Goal: Task Accomplishment & Management: Use online tool/utility

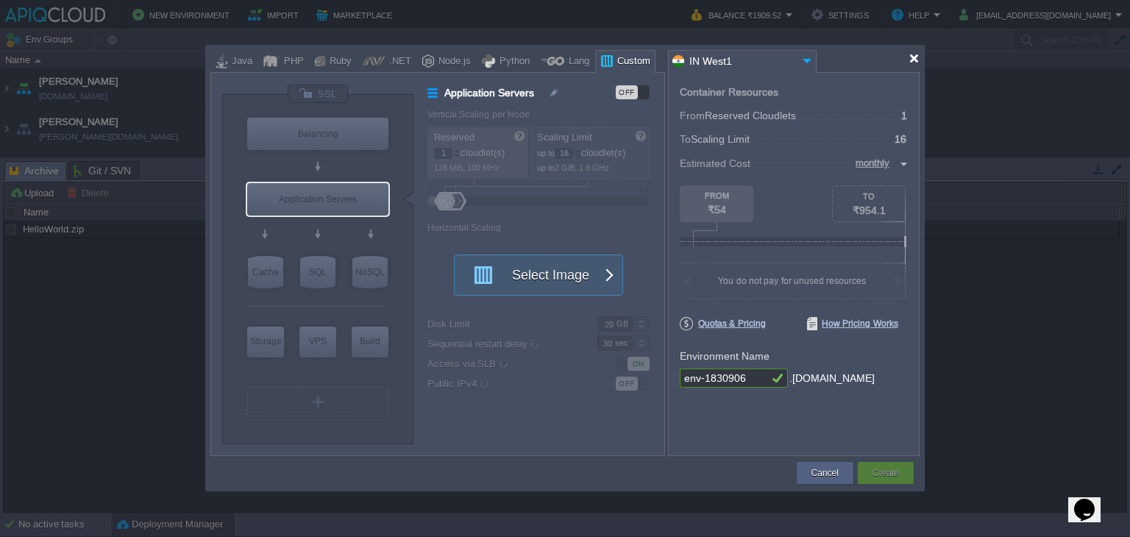
click at [913, 59] on div at bounding box center [913, 58] width 11 height 11
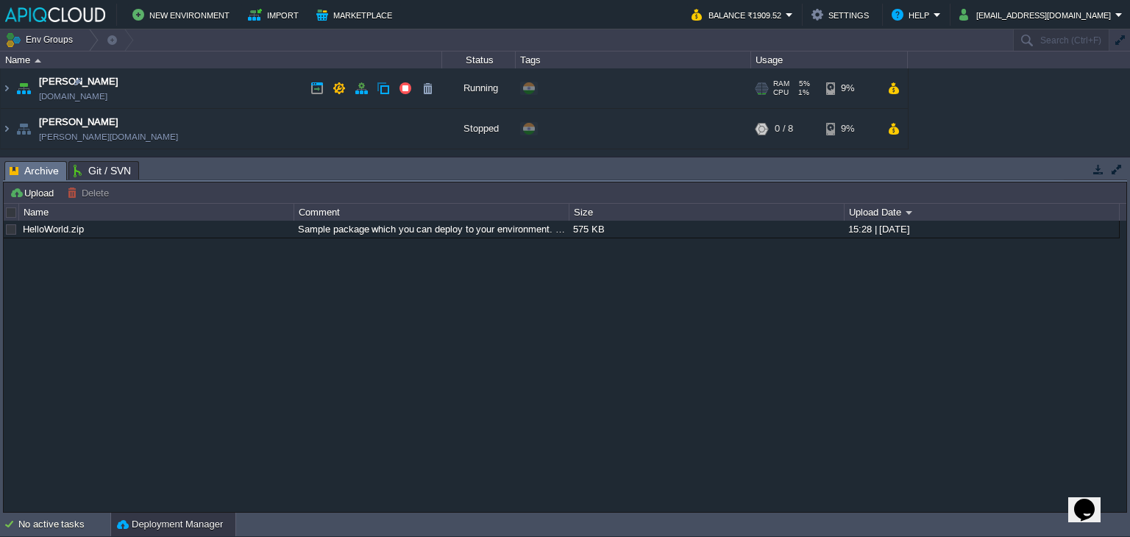
click at [155, 87] on td "Anand [DOMAIN_NAME]" at bounding box center [221, 88] width 441 height 40
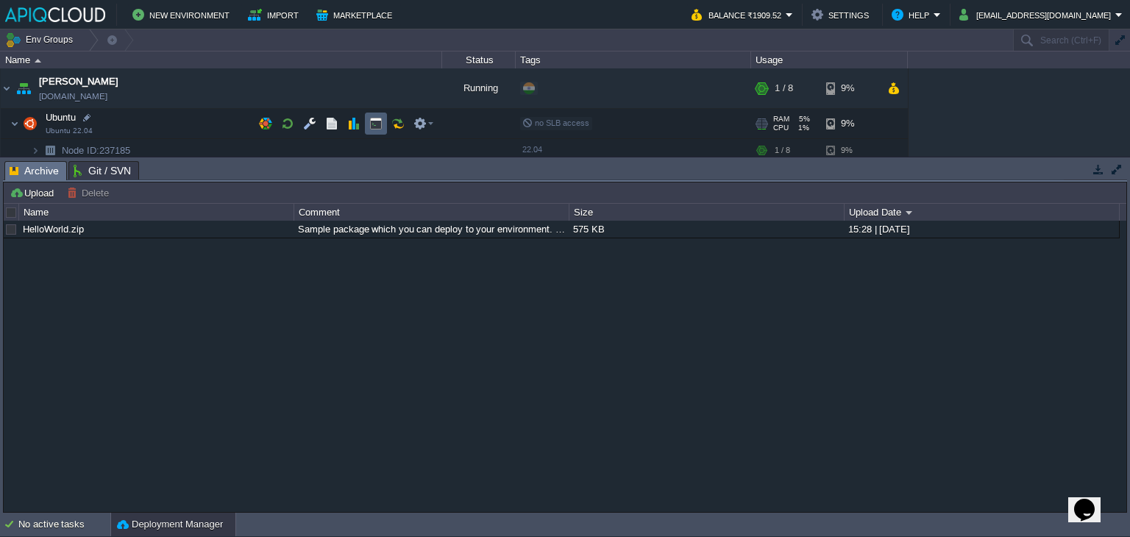
click at [377, 121] on button "button" at bounding box center [375, 123] width 13 height 13
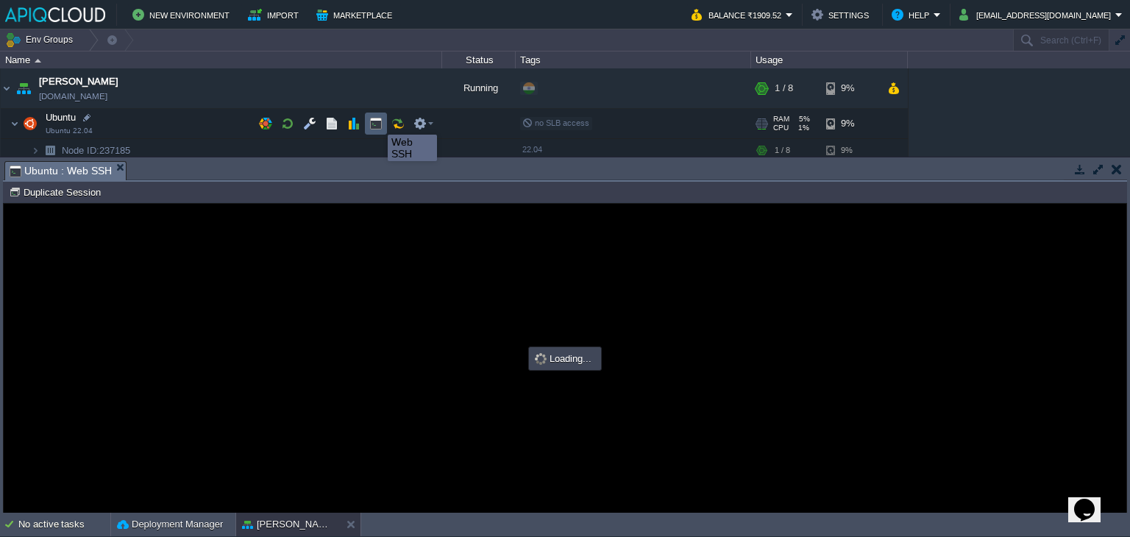
type input "#000000"
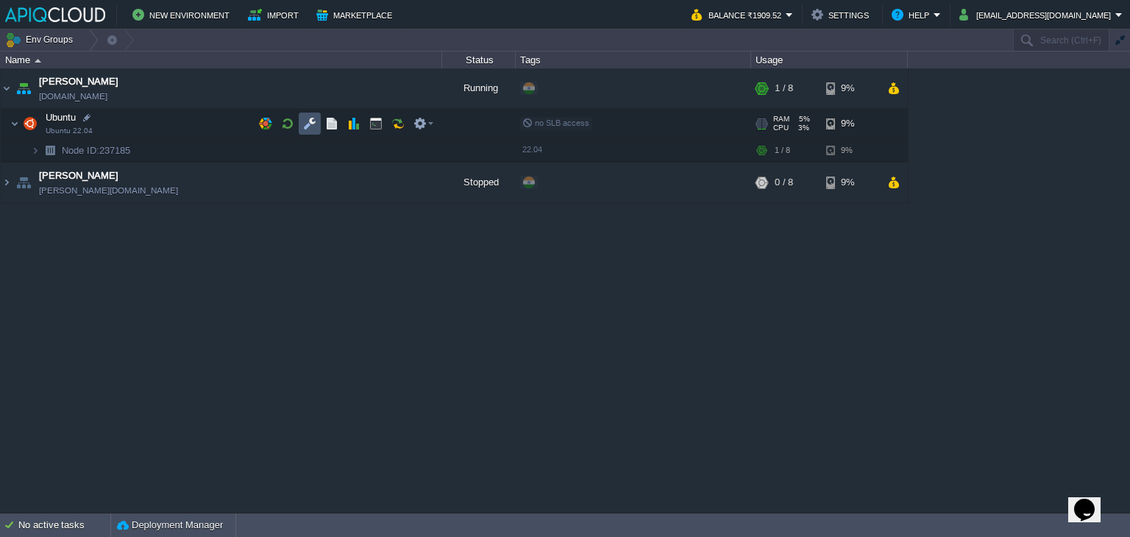
click at [311, 124] on button "button" at bounding box center [309, 123] width 13 height 13
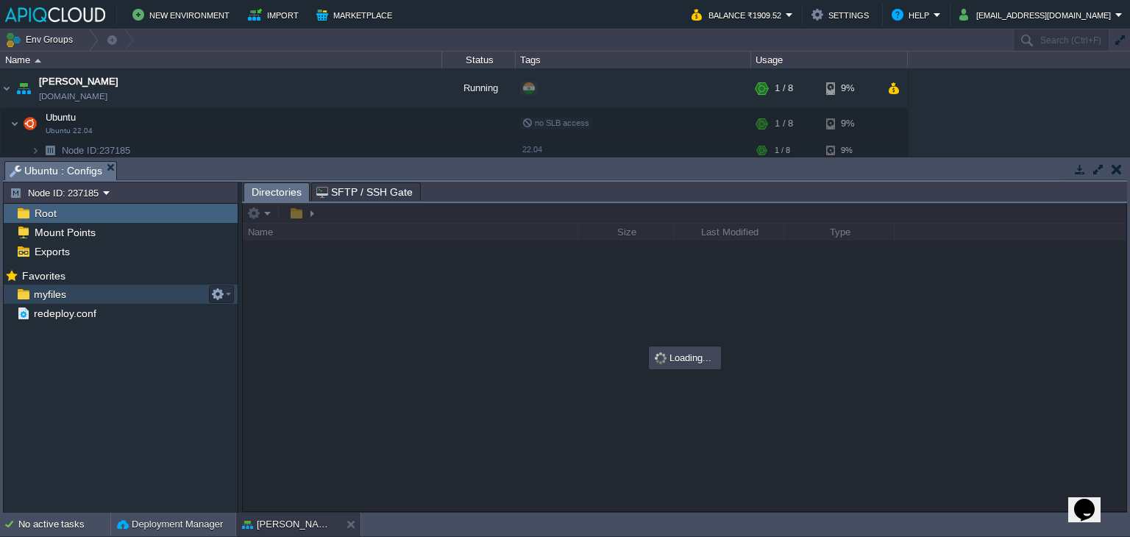
click at [39, 290] on span "myfiles" at bounding box center [50, 294] width 38 height 13
click at [54, 293] on span "myfiles" at bounding box center [50, 294] width 38 height 13
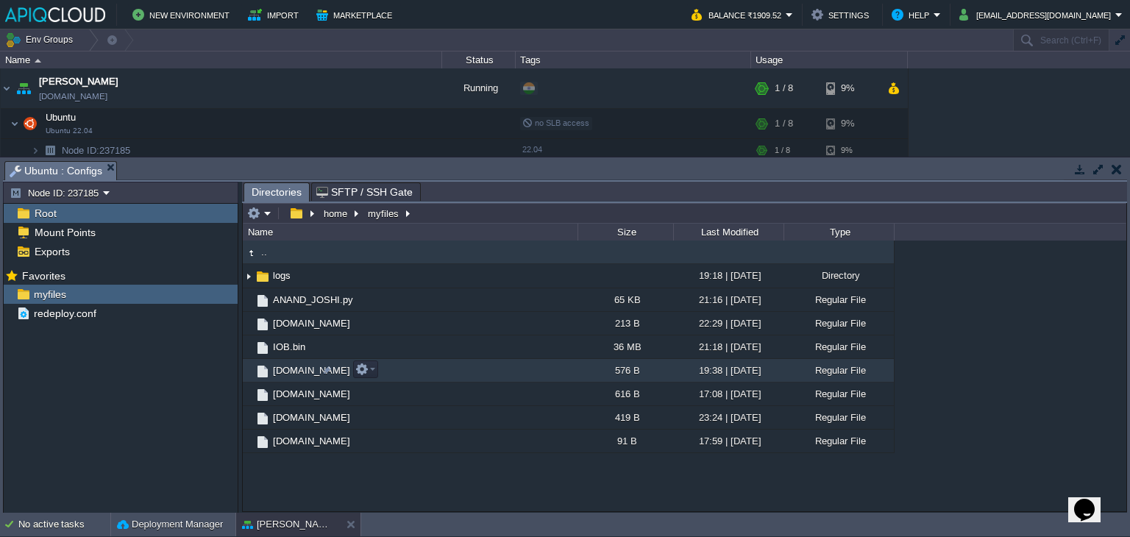
click at [282, 365] on span "[DOMAIN_NAME]" at bounding box center [312, 370] width 82 height 13
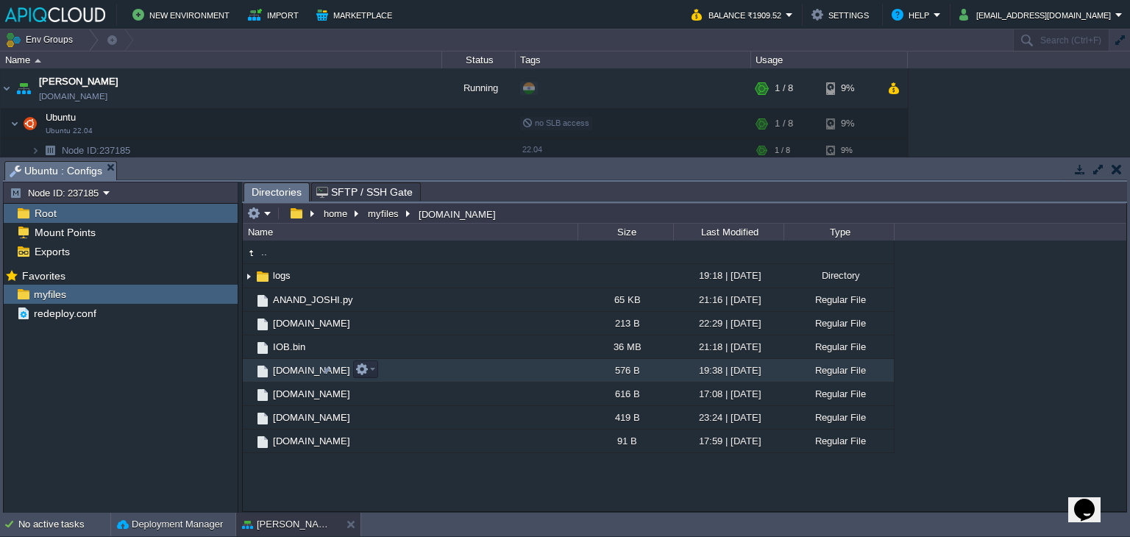
click at [282, 365] on span "[DOMAIN_NAME]" at bounding box center [312, 370] width 82 height 13
click at [375, 124] on button "button" at bounding box center [375, 123] width 13 height 13
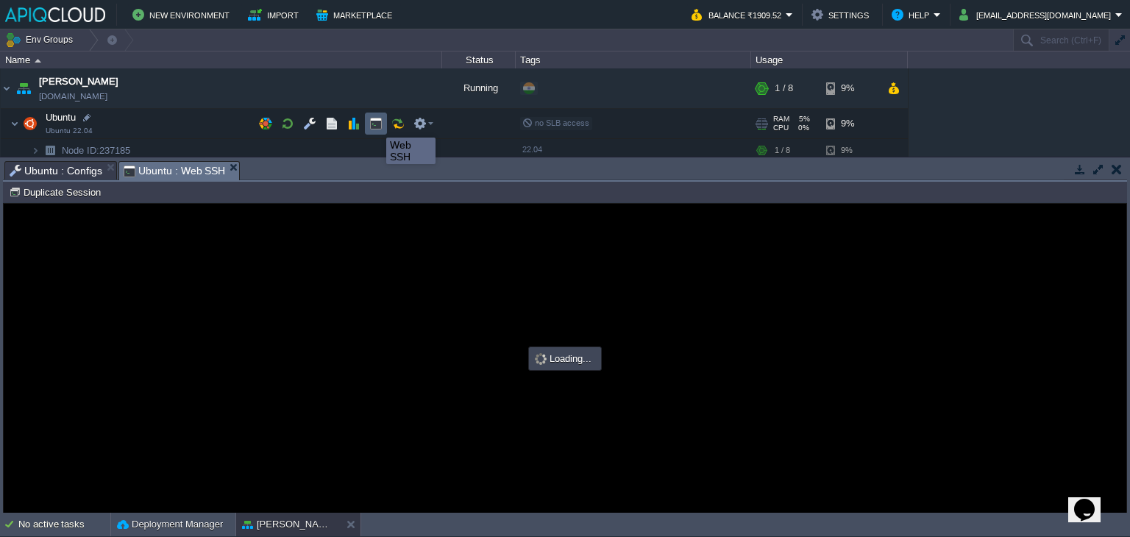
type input "#000000"
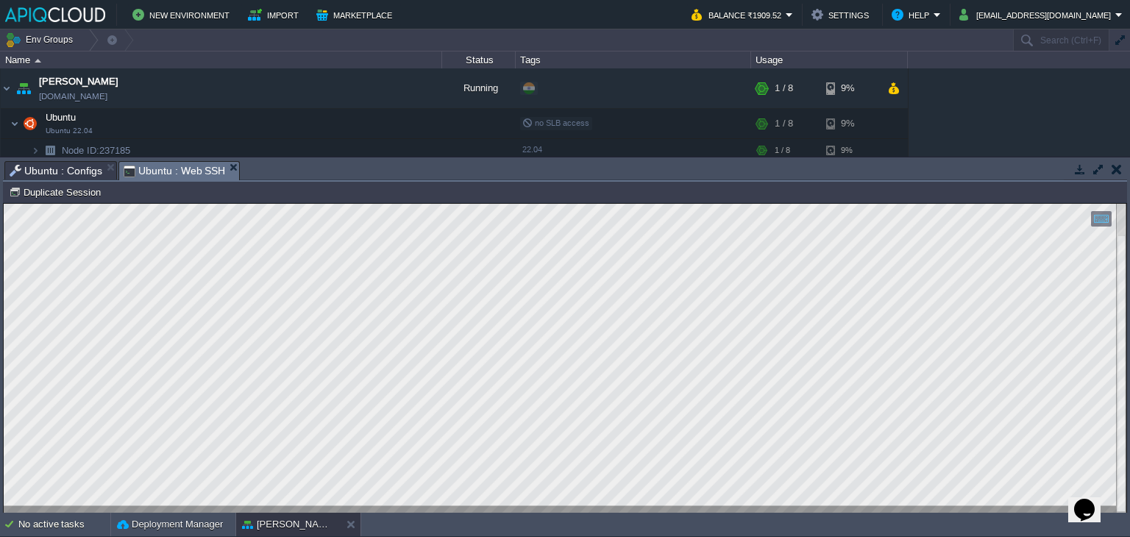
click at [4, 204] on html "Copy: Ctrl + Shift + C Paste: Ctrl + V Settings: Ctrl + Shift + Alt 0" at bounding box center [565, 204] width 1122 height 0
type textarea "00 9 * * * /home/myfiles/[DOMAIN_NAME]"
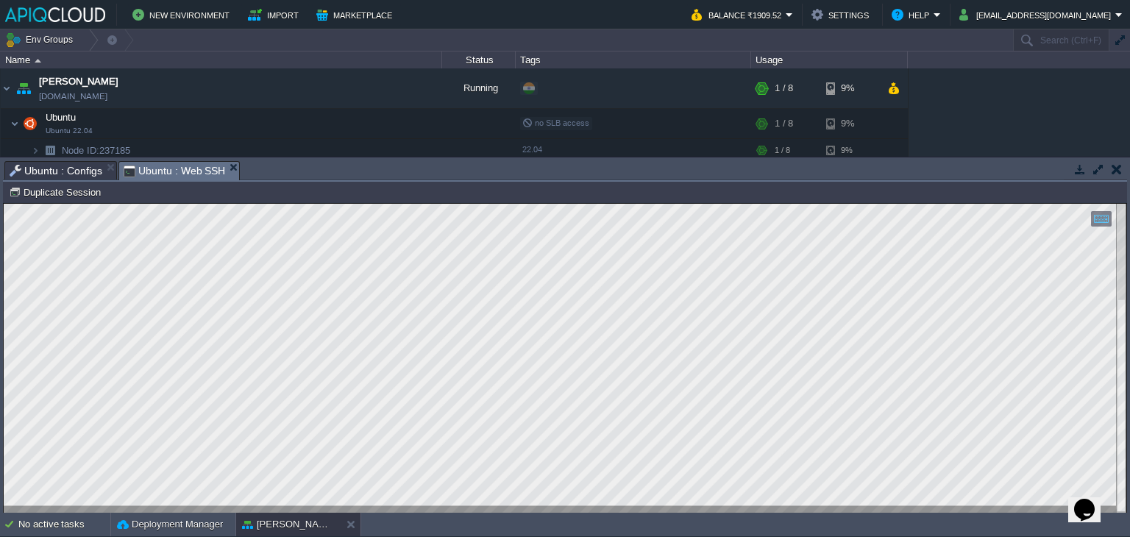
click at [71, 165] on span "Ubuntu : Configs" at bounding box center [56, 171] width 93 height 18
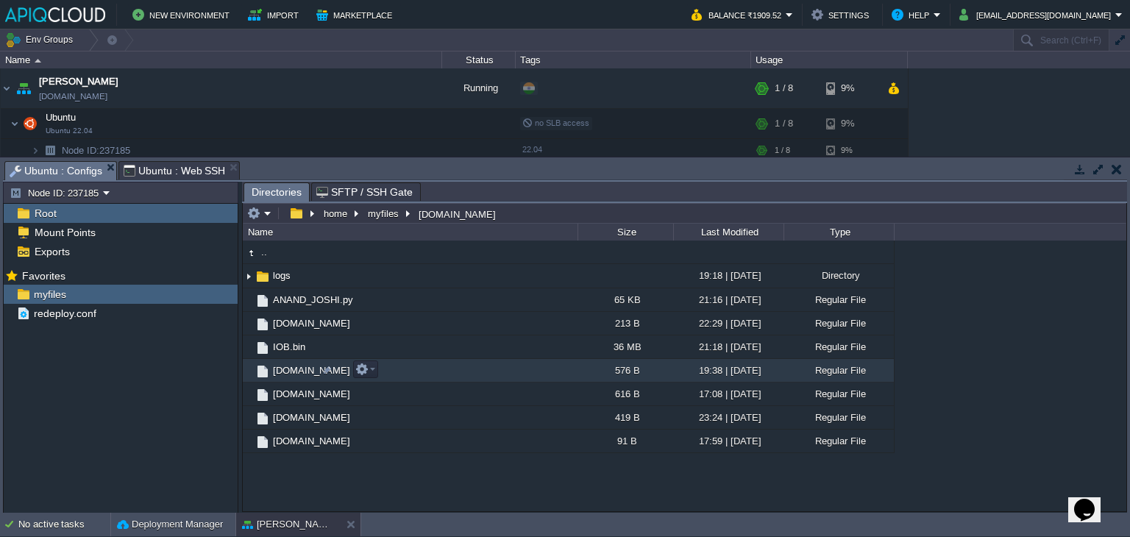
click at [300, 368] on span "[DOMAIN_NAME]" at bounding box center [312, 370] width 82 height 13
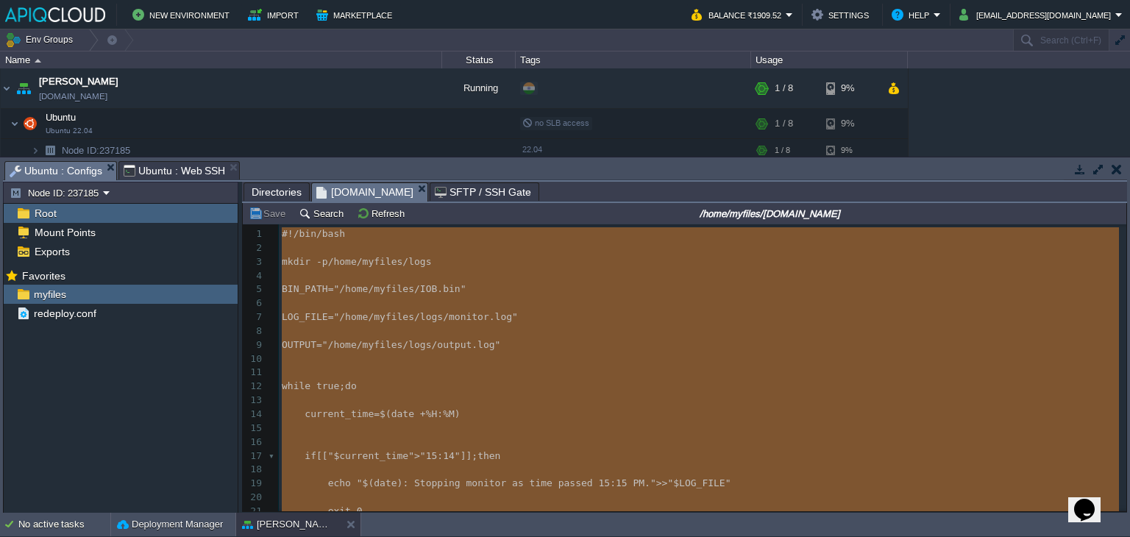
scroll to position [104, 0]
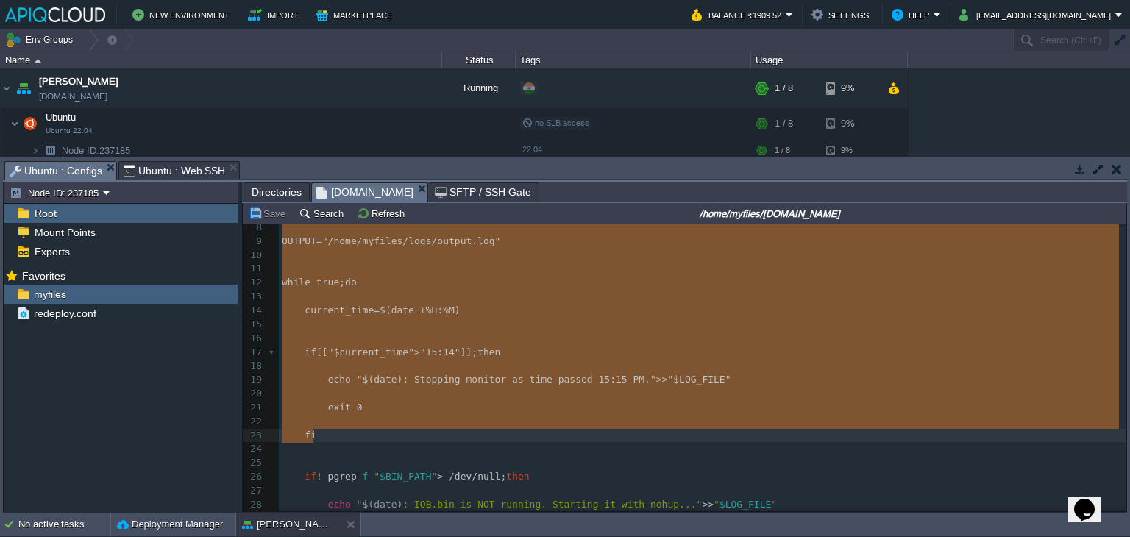
type textarea "#!/bin/bash mkdir -p /home/myfiles/logs BIN_PATH="/home/myfiles/IOB.bin" LOG_FI…"
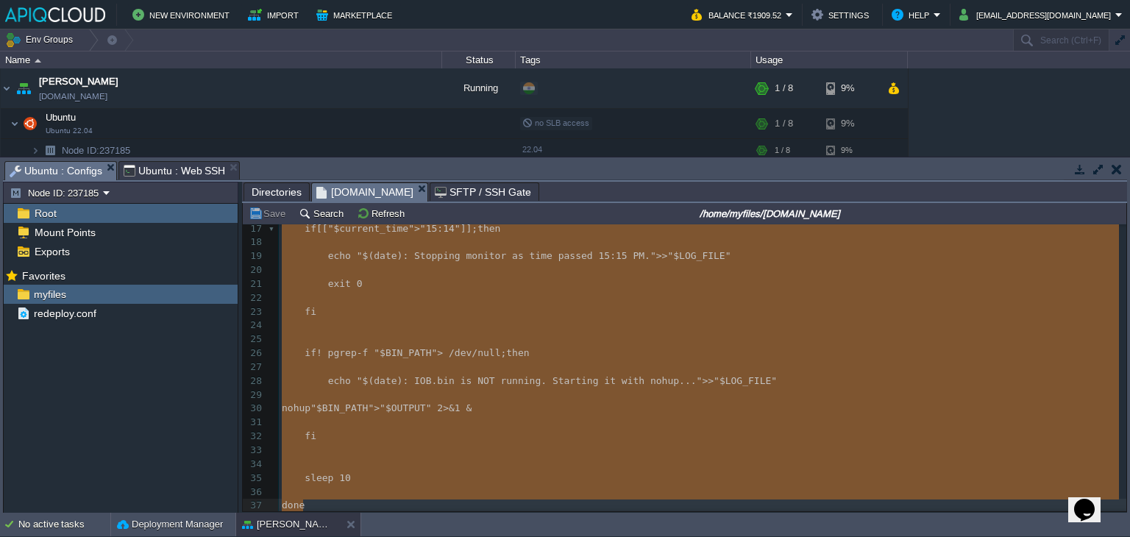
scroll to position [232, 0]
drag, startPoint x: 282, startPoint y: 235, endPoint x: 435, endPoint y: 557, distance: 356.6
click at [104, 165] on em "Ubuntu : Configs" at bounding box center [63, 171] width 107 height 18
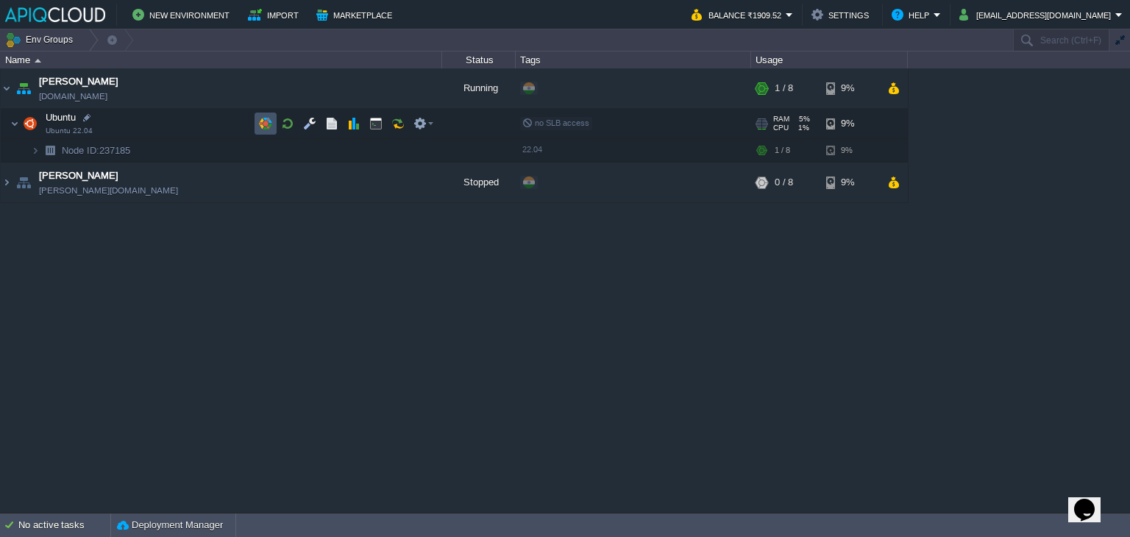
click at [265, 127] on button "button" at bounding box center [265, 123] width 13 height 13
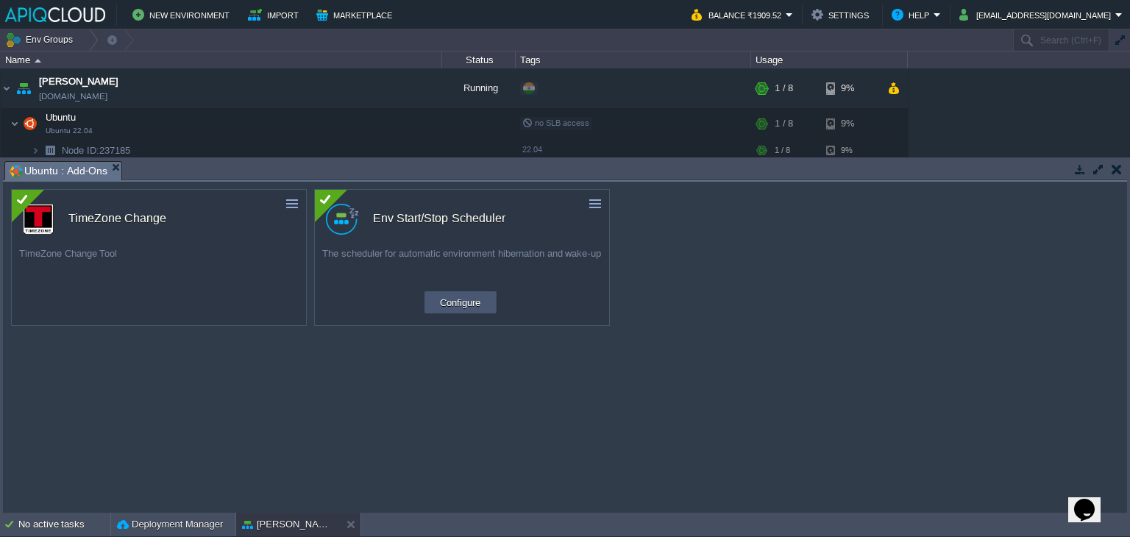
click at [461, 307] on button "Configure" at bounding box center [459, 302] width 49 height 18
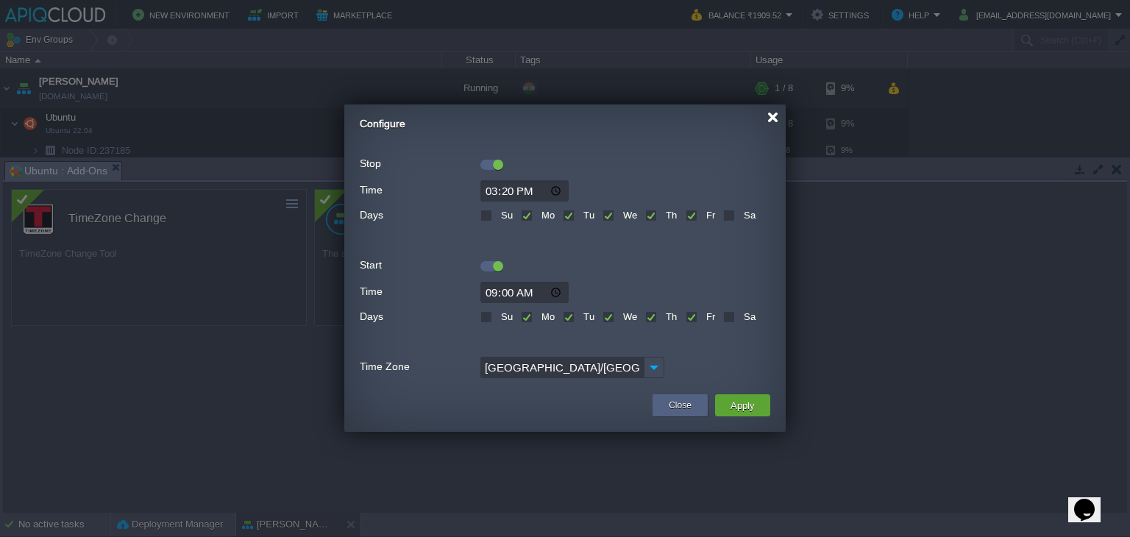
click at [771, 115] on div at bounding box center [772, 117] width 11 height 11
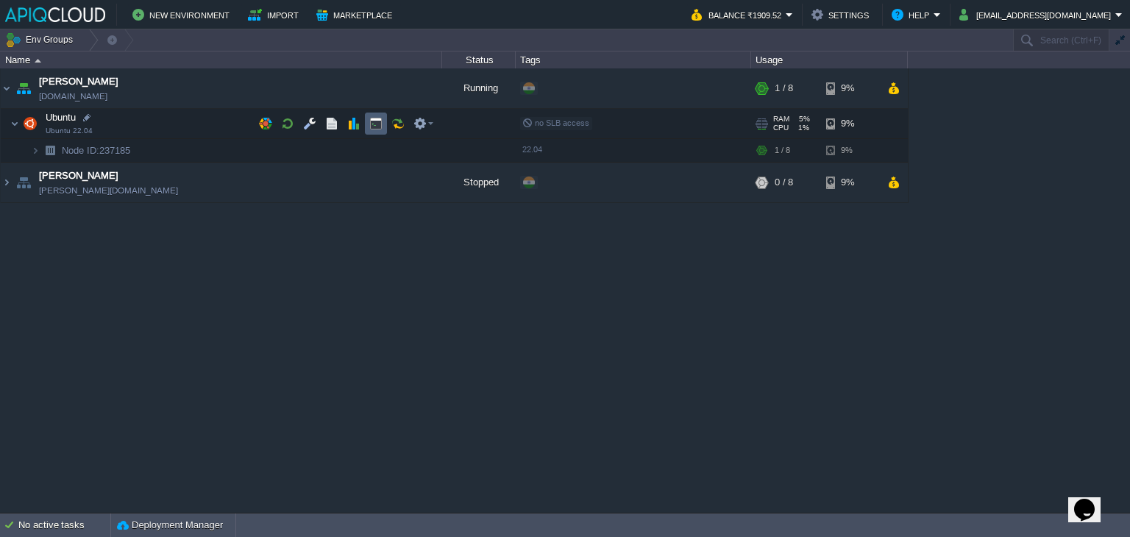
click at [383, 119] on td at bounding box center [376, 124] width 22 height 22
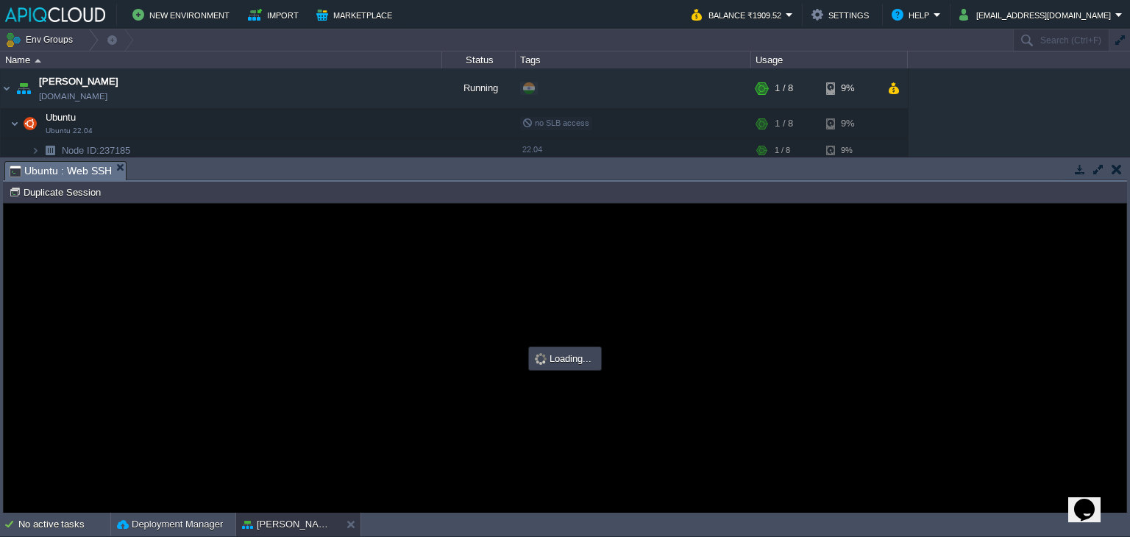
scroll to position [0, 0]
type input "#000000"
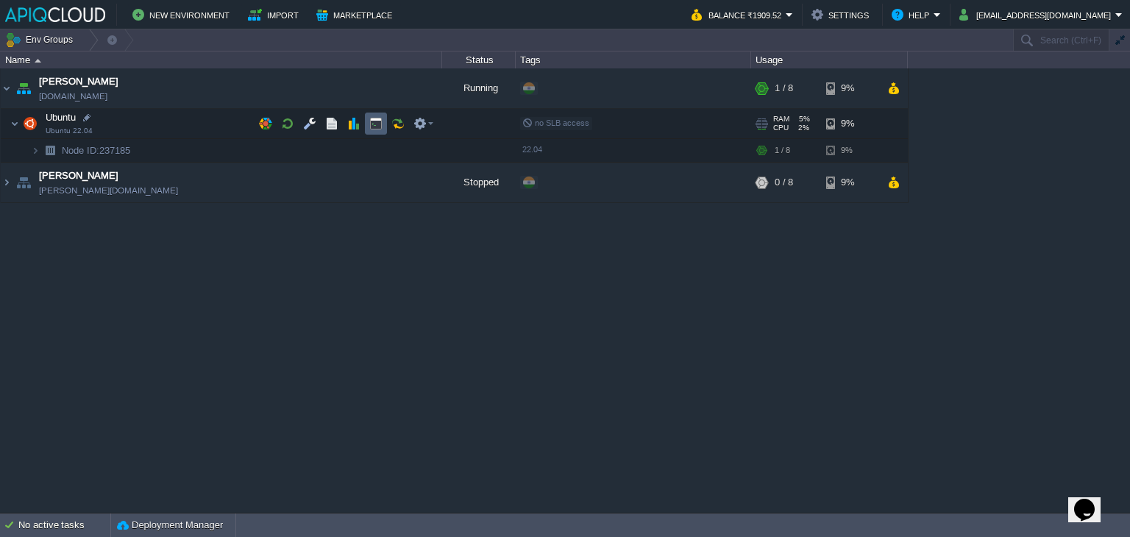
click at [374, 118] on button "button" at bounding box center [375, 123] width 13 height 13
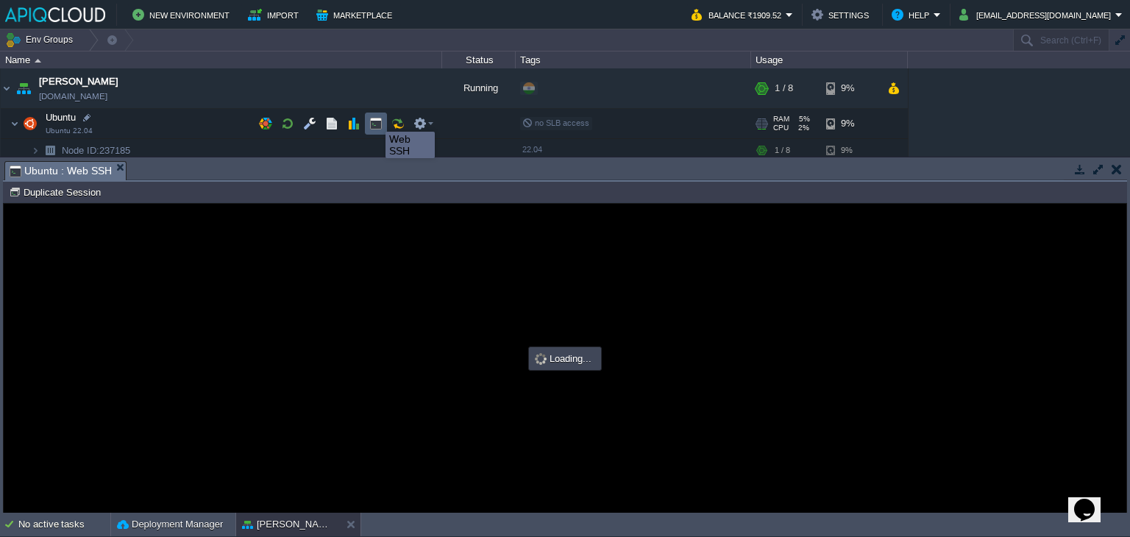
type input "#000000"
